Goal: Information Seeking & Learning: Learn about a topic

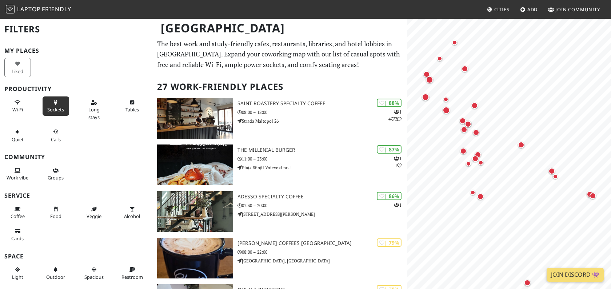
click at [59, 106] on span "Sockets" at bounding box center [55, 109] width 17 height 7
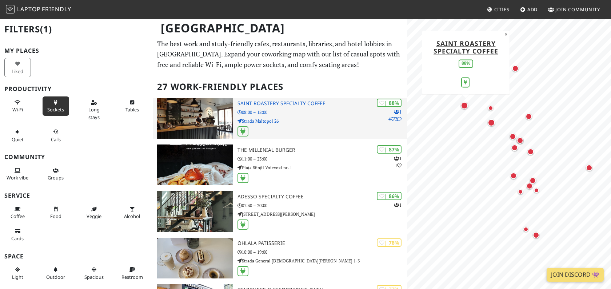
click at [264, 102] on h3 "Saint Roastery Specialty Coffee" at bounding box center [322, 103] width 170 height 6
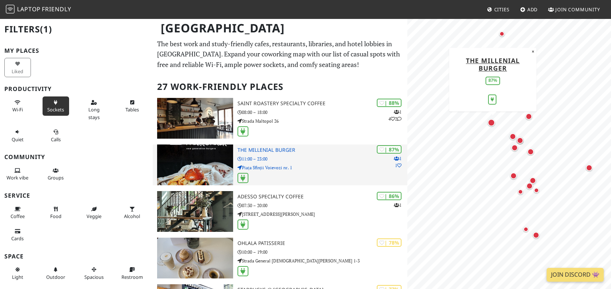
click at [283, 150] on h3 "The Millenial Burger" at bounding box center [322, 150] width 170 height 6
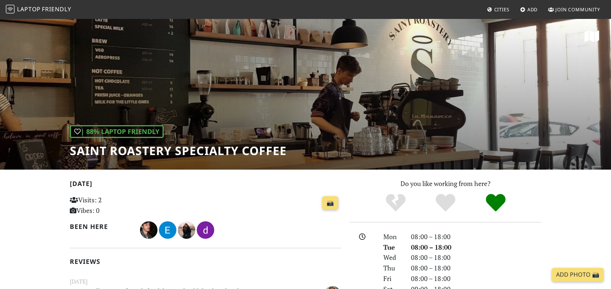
click at [370, 91] on div "| 88% Laptop Friendly Saint Roastery Specialty Coffee" at bounding box center [305, 93] width 611 height 151
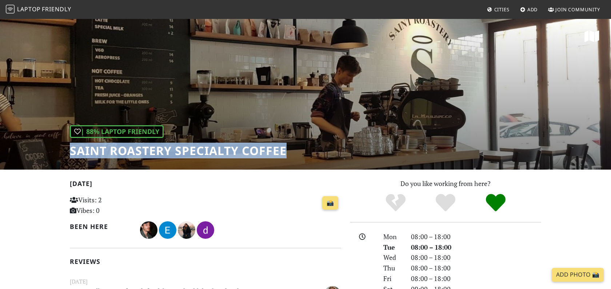
drag, startPoint x: 288, startPoint y: 148, endPoint x: 62, endPoint y: 150, distance: 225.9
click at [62, 150] on div "| 88% Laptop Friendly Saint Roastery Specialty Coffee" at bounding box center [305, 93] width 611 height 151
copy h1 "Saint Roastery Specialty Coffee"
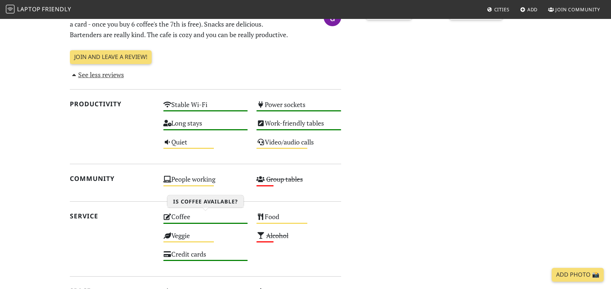
scroll to position [362, 0]
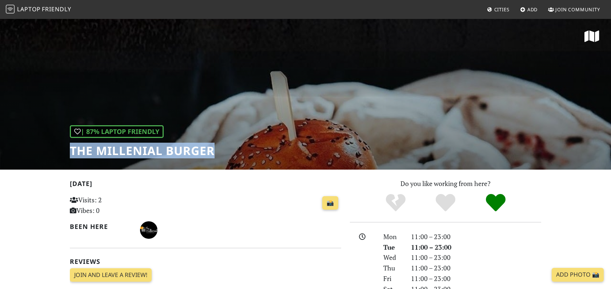
drag, startPoint x: 68, startPoint y: 151, endPoint x: 239, endPoint y: 152, distance: 170.9
click at [239, 152] on div "| 87% Laptop Friendly The Millenial Burger" at bounding box center [305, 93] width 611 height 151
copy h1 "The Millenial Burger"
